Goal: Entertainment & Leisure: Consume media (video, audio)

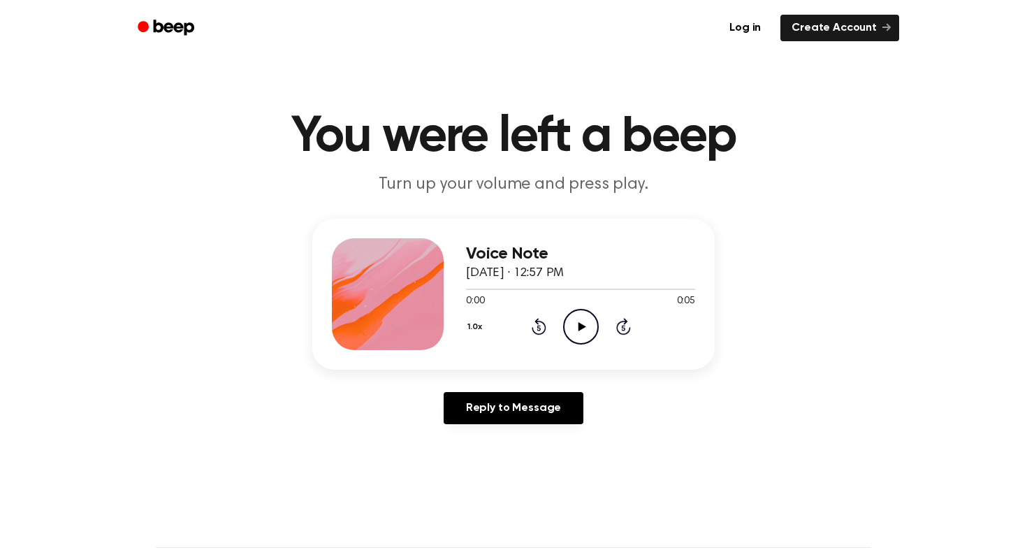
click at [581, 329] on icon "Play Audio" at bounding box center [581, 327] width 36 height 36
click at [585, 329] on icon "Play Audio" at bounding box center [581, 327] width 36 height 36
